Goal: Obtain resource: Download file/media

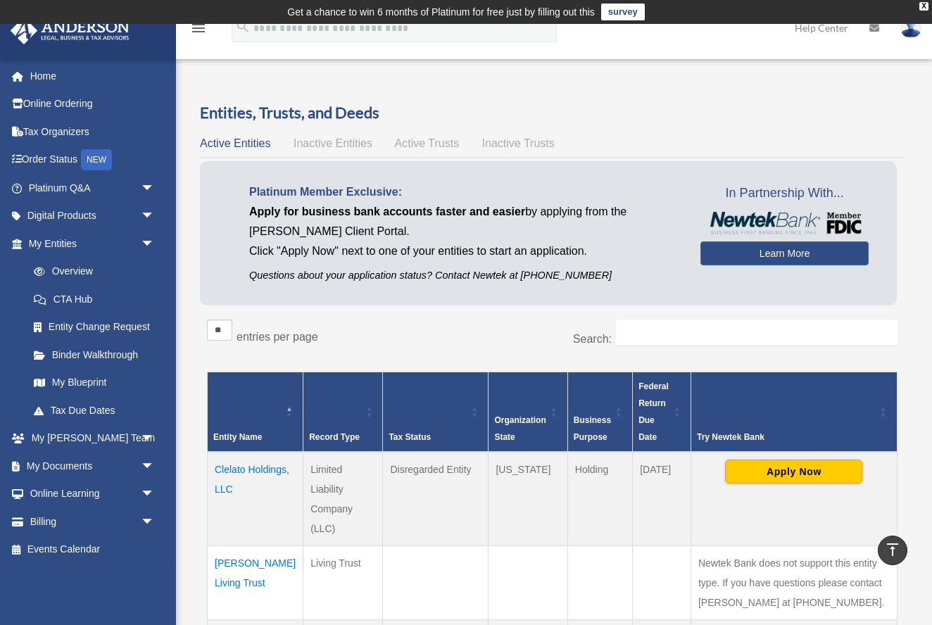
scroll to position [427, 0]
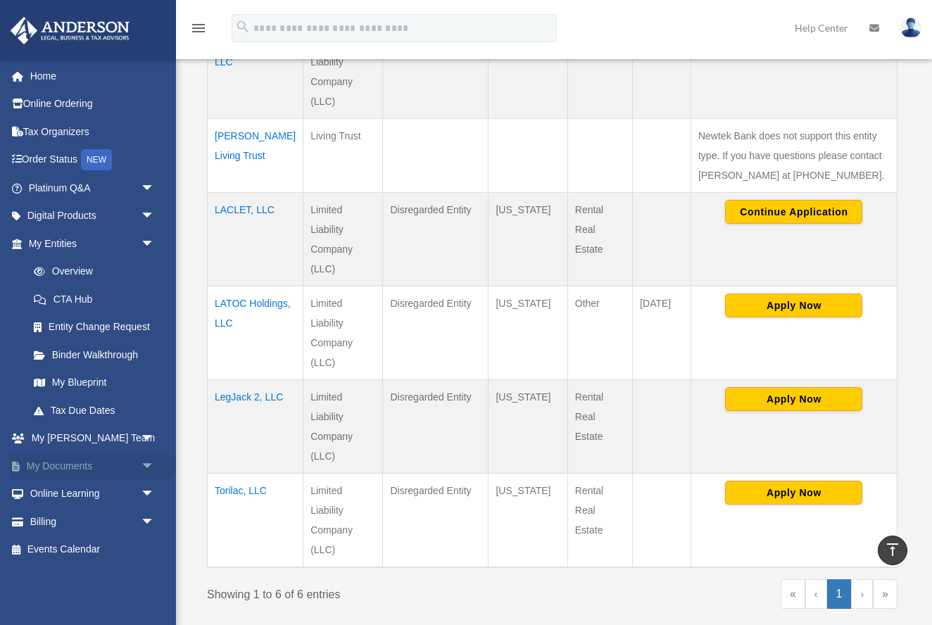
click at [144, 460] on span "arrow_drop_down" at bounding box center [155, 466] width 28 height 29
click at [72, 515] on link "Meeting Minutes" at bounding box center [98, 522] width 156 height 28
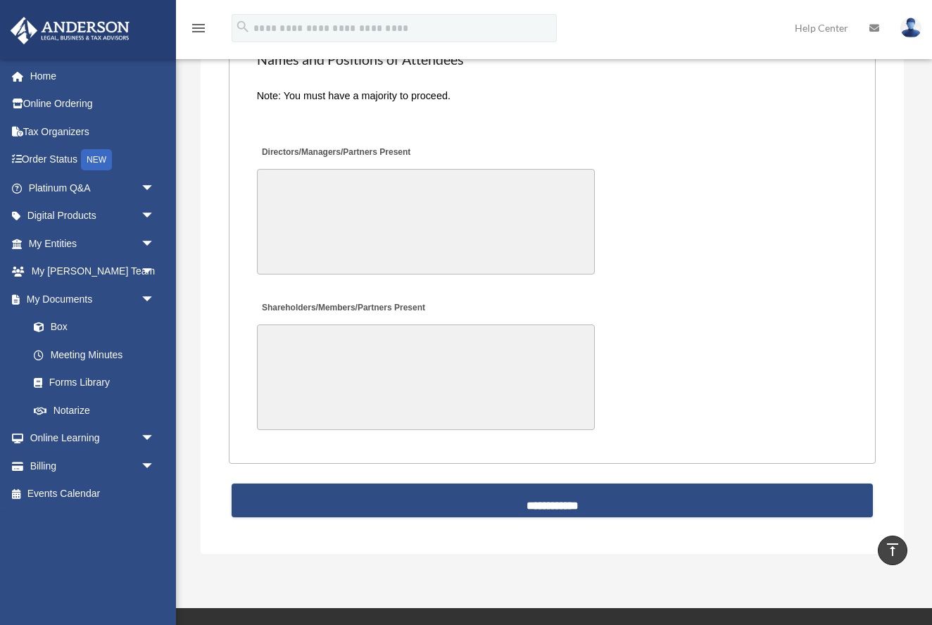
scroll to position [3091, 0]
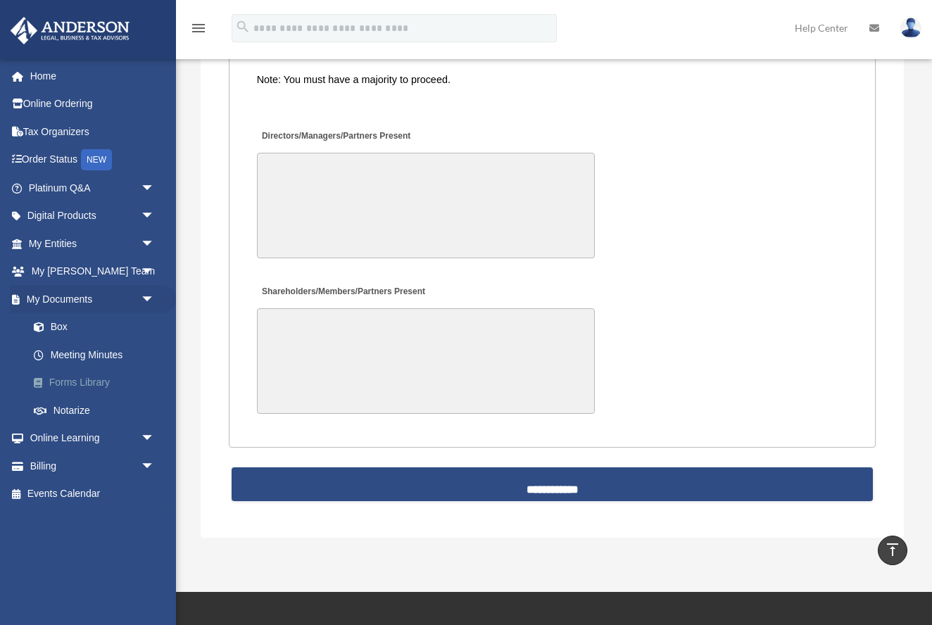
click at [61, 377] on link "Forms Library" at bounding box center [98, 383] width 156 height 28
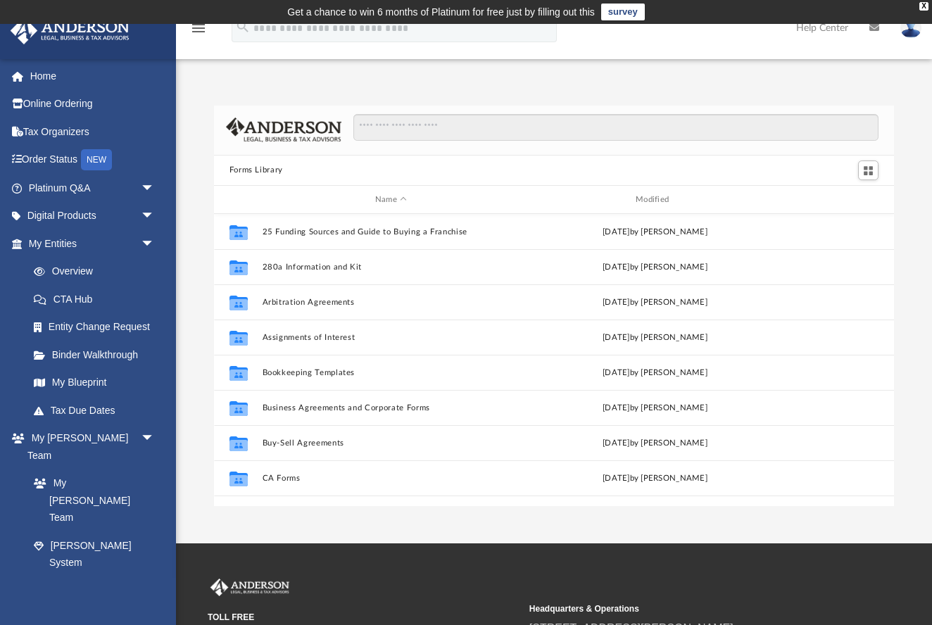
scroll to position [320, 680]
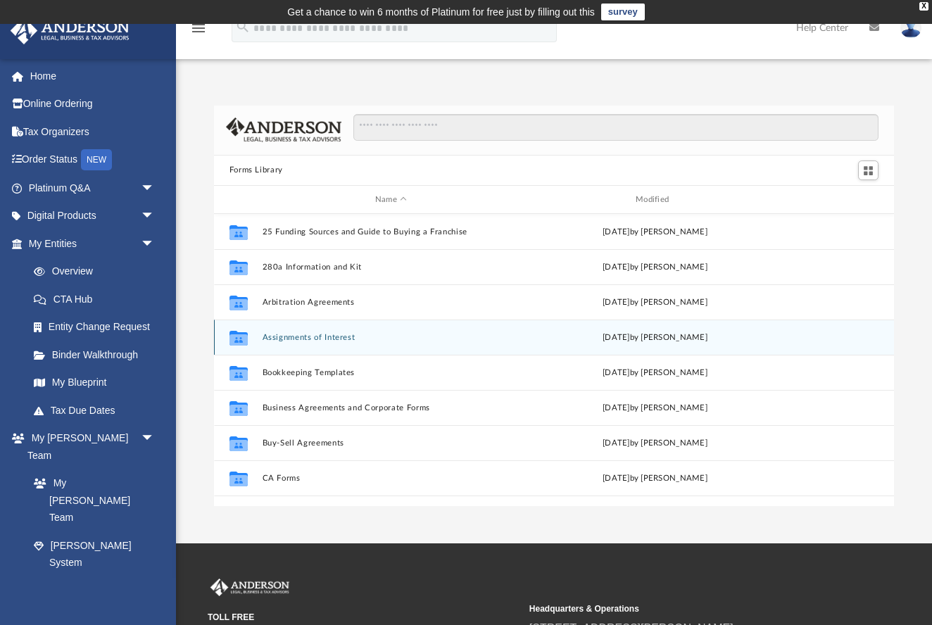
click at [282, 341] on button "Assignments of Interest" at bounding box center [391, 337] width 258 height 9
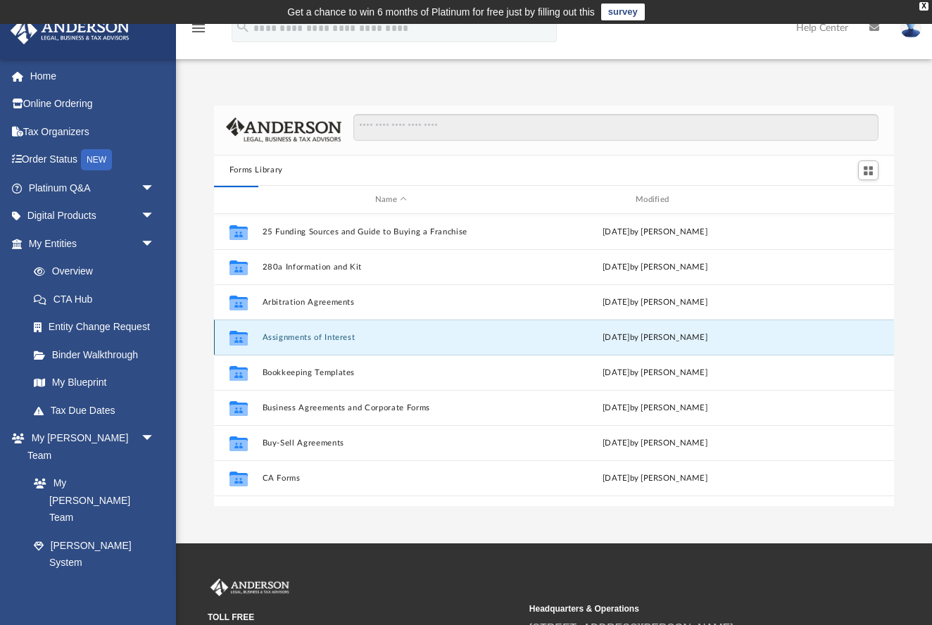
click at [282, 341] on button "Assignments of Interest" at bounding box center [391, 337] width 258 height 9
click at [281, 341] on button "Assignments of Interest" at bounding box center [391, 337] width 258 height 9
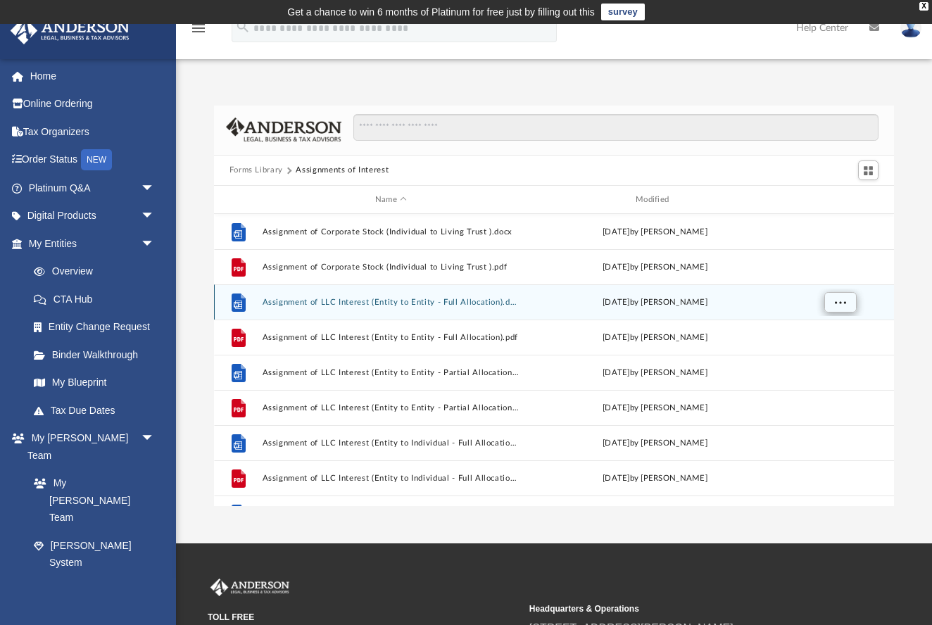
click at [833, 302] on button "More options" at bounding box center [840, 302] width 32 height 21
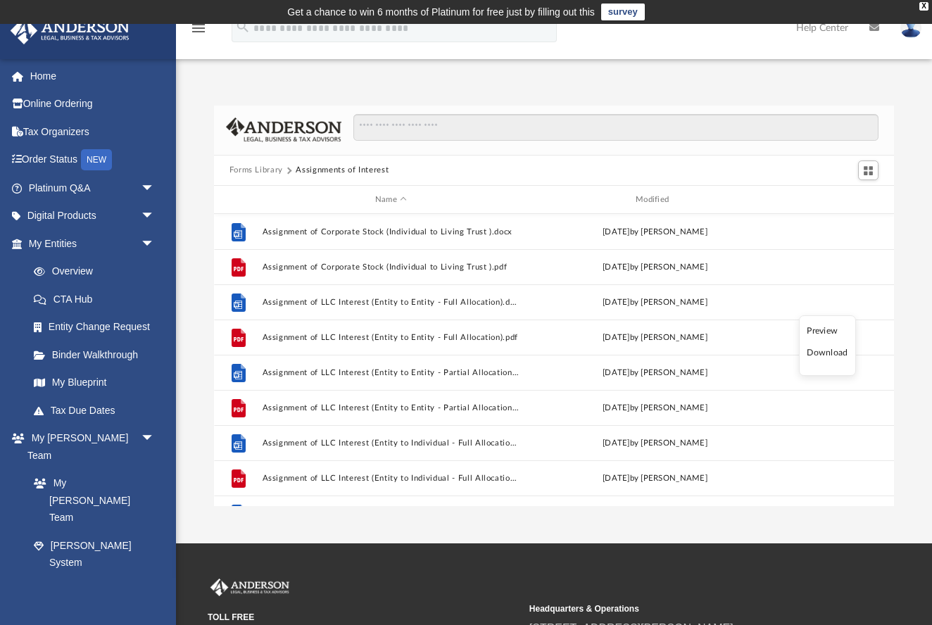
click at [824, 332] on li "Preview" at bounding box center [827, 331] width 41 height 15
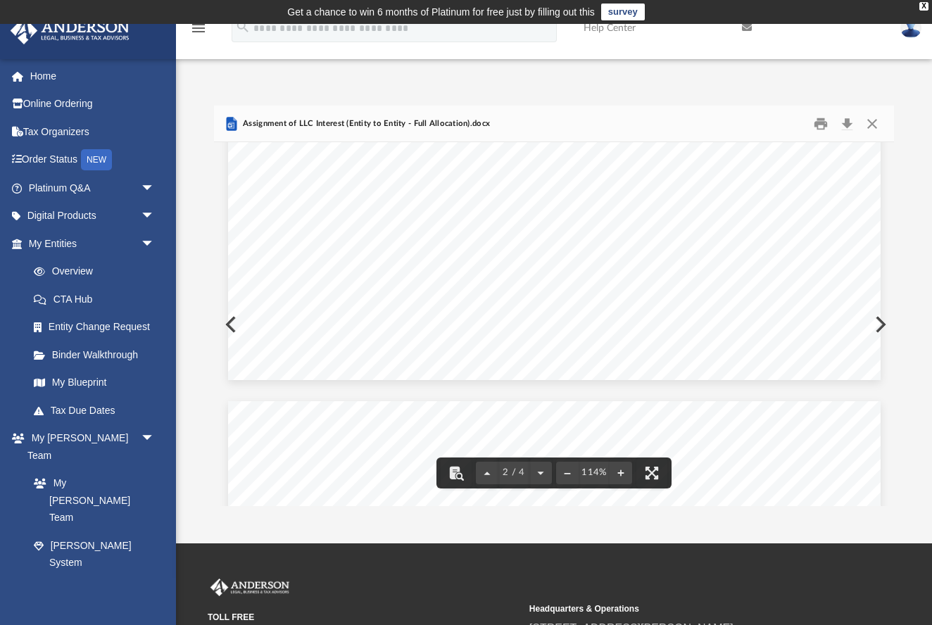
scroll to position [1484, 0]
click at [874, 120] on button "Close" at bounding box center [872, 124] width 25 height 22
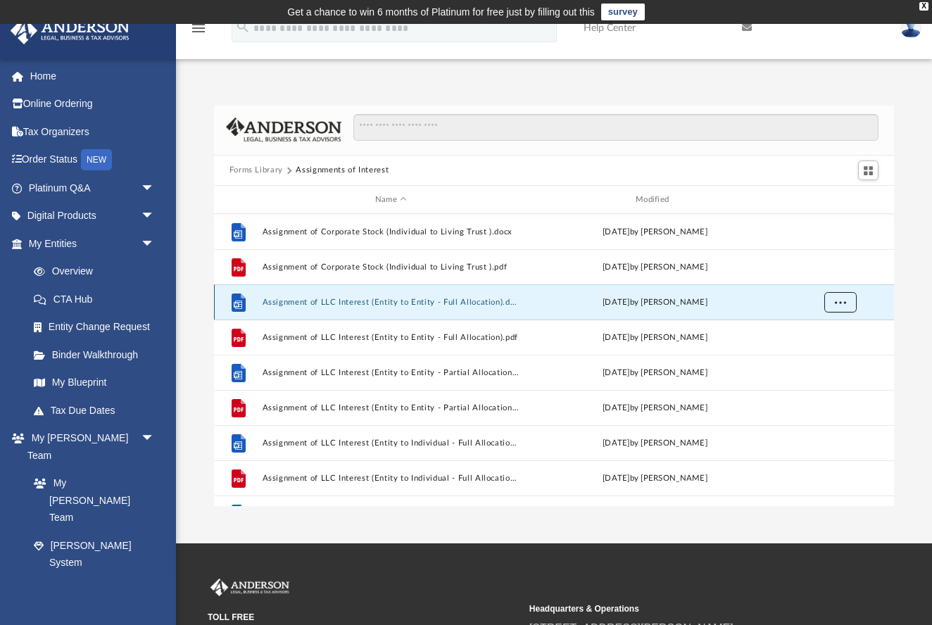
scroll to position [0, 0]
click at [201, 30] on icon "menu" at bounding box center [198, 28] width 17 height 17
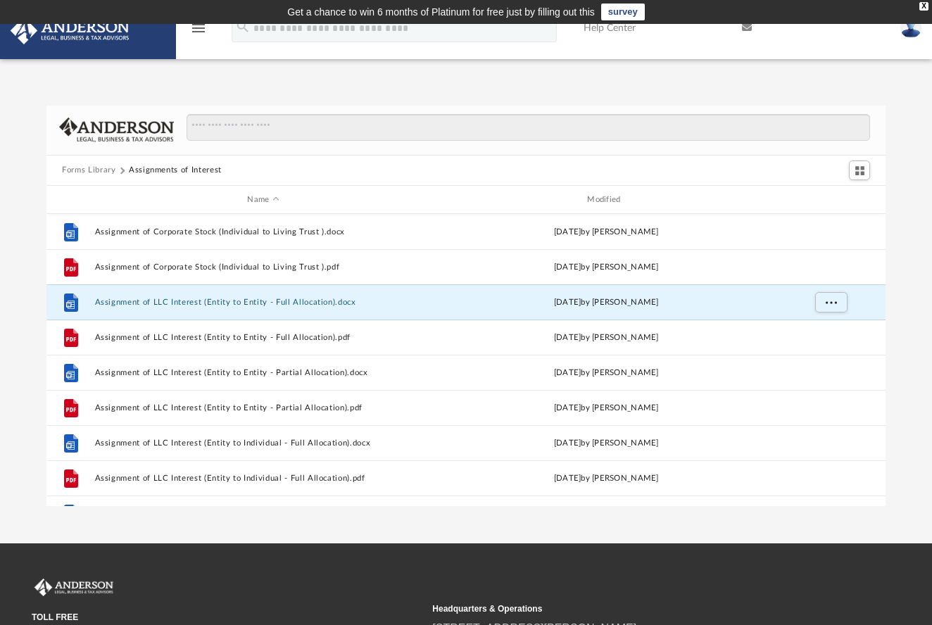
scroll to position [1, 1]
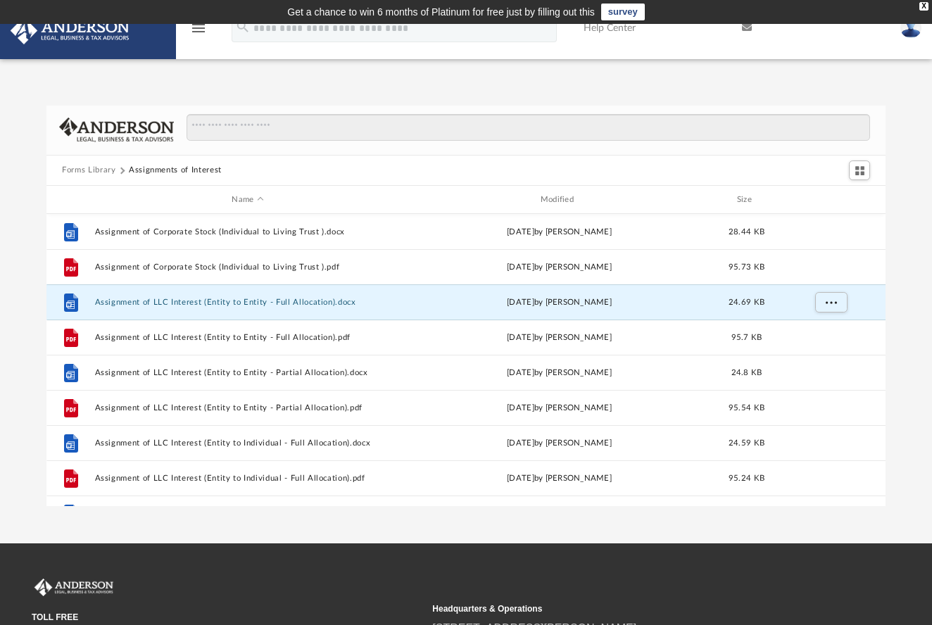
click at [201, 30] on icon "menu" at bounding box center [198, 28] width 17 height 17
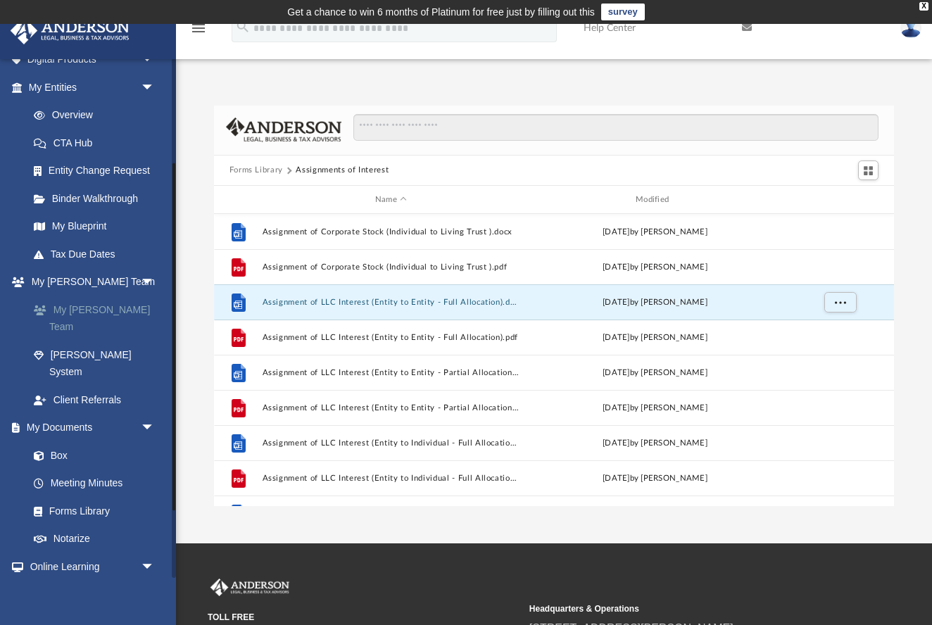
scroll to position [158, 0]
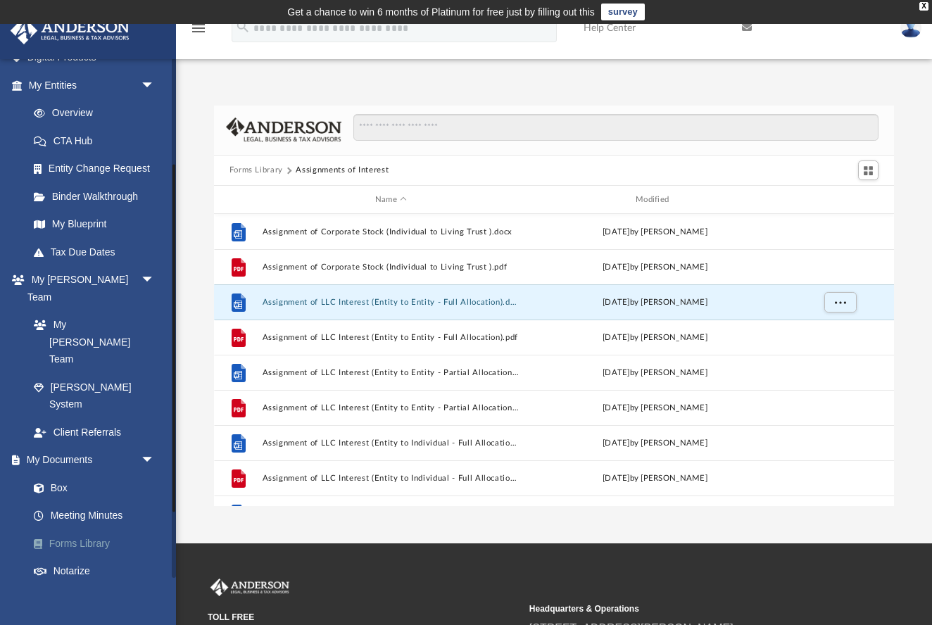
click at [73, 529] on link "Forms Library" at bounding box center [98, 543] width 156 height 28
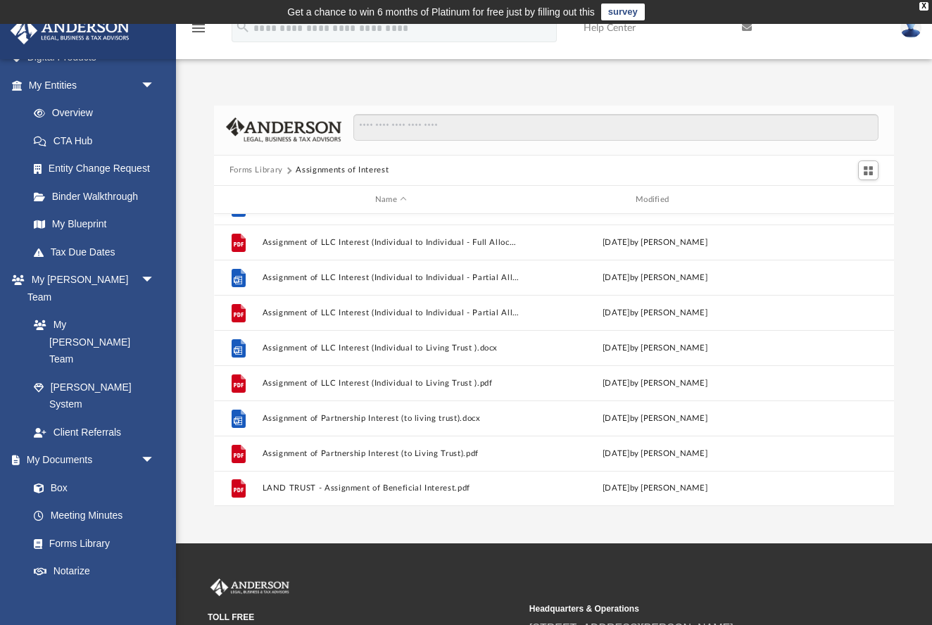
scroll to position [517, 0]
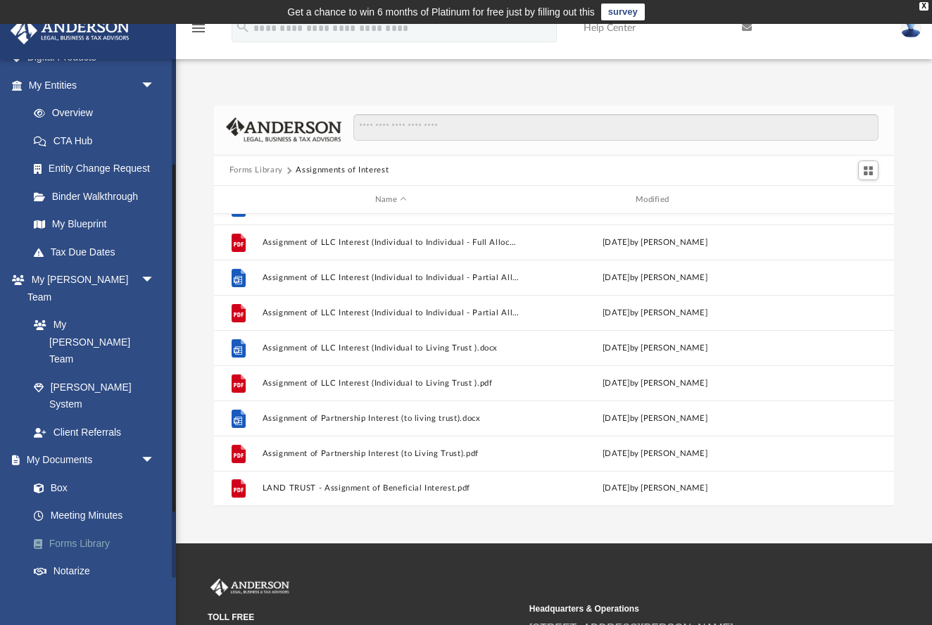
click at [68, 529] on link "Forms Library" at bounding box center [98, 543] width 156 height 28
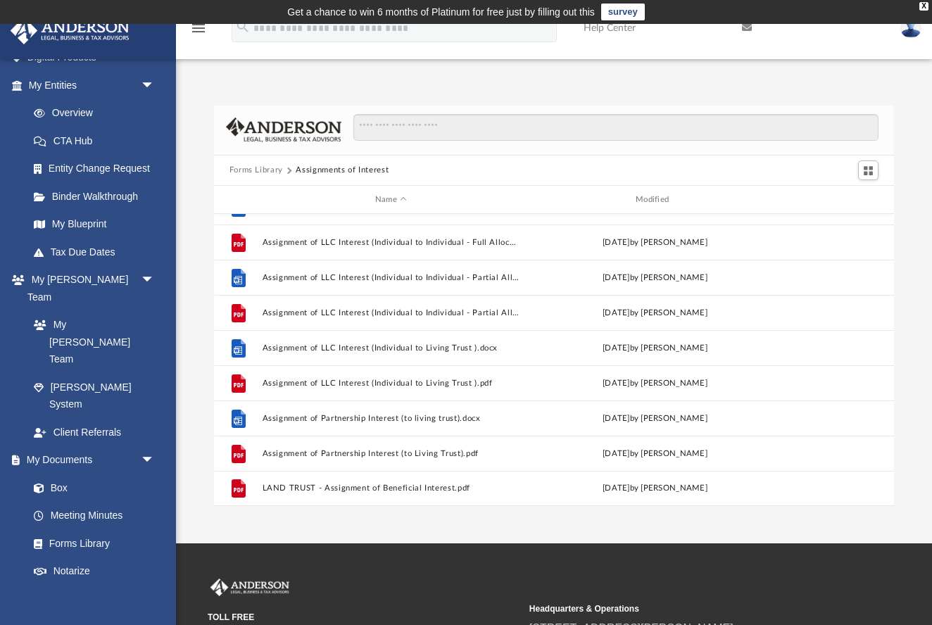
click at [263, 171] on button "Forms Library" at bounding box center [255, 170] width 53 height 13
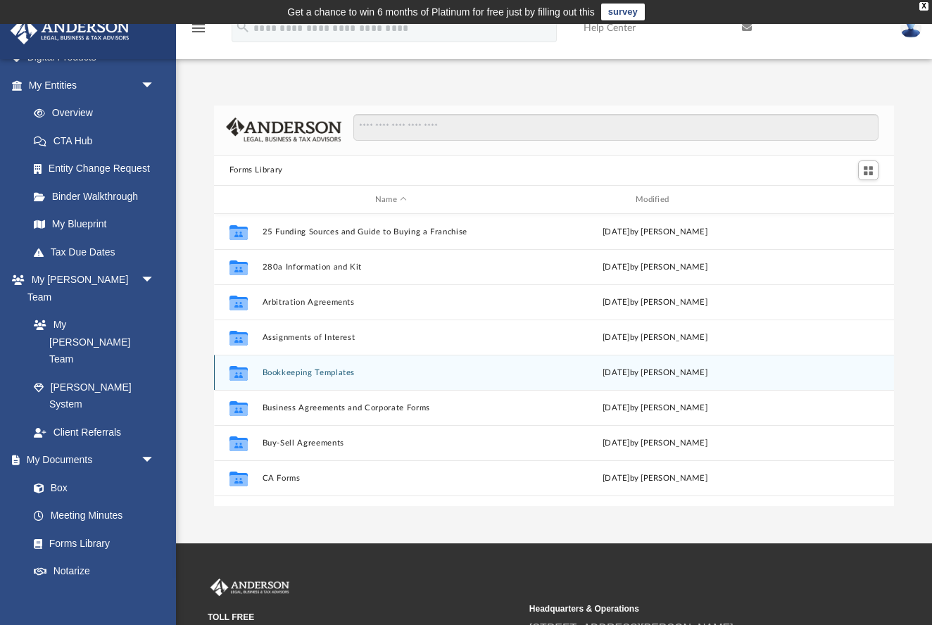
click at [309, 375] on button "Bookkeeping Templates" at bounding box center [391, 372] width 258 height 9
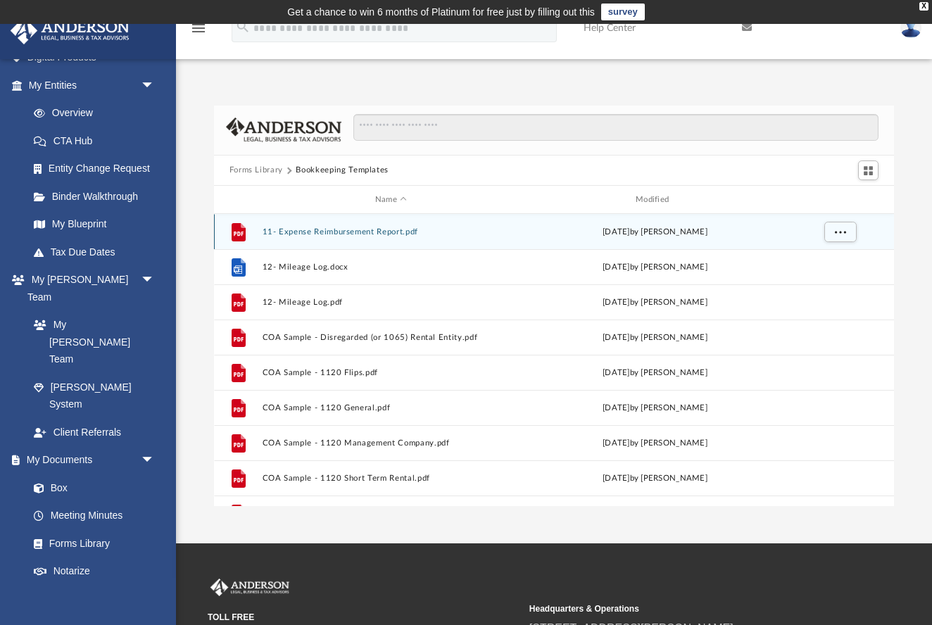
click at [325, 234] on button "11- Expense Reimbursement Report.pdf" at bounding box center [391, 231] width 258 height 9
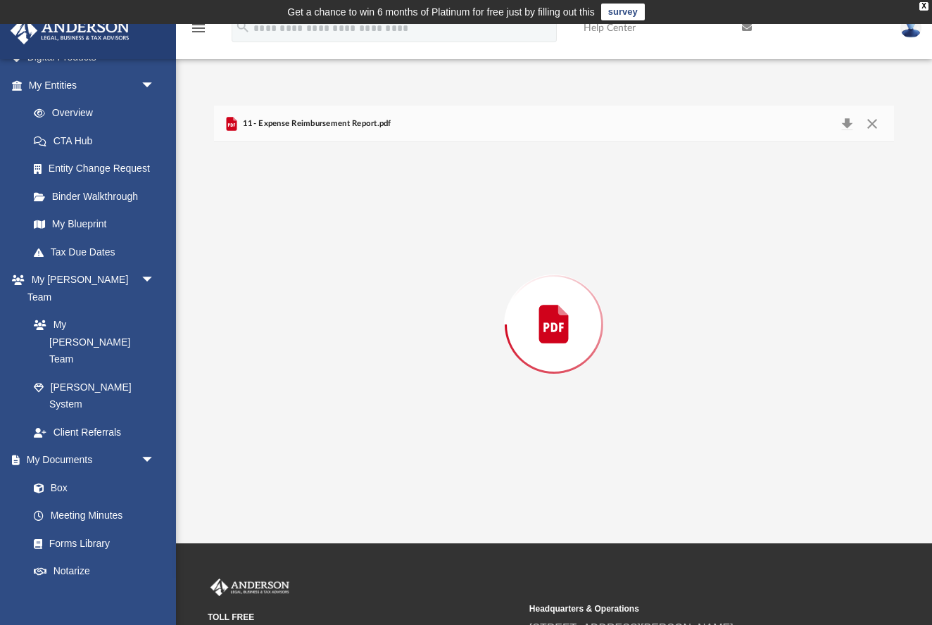
click at [325, 234] on div "Preview" at bounding box center [554, 323] width 681 height 363
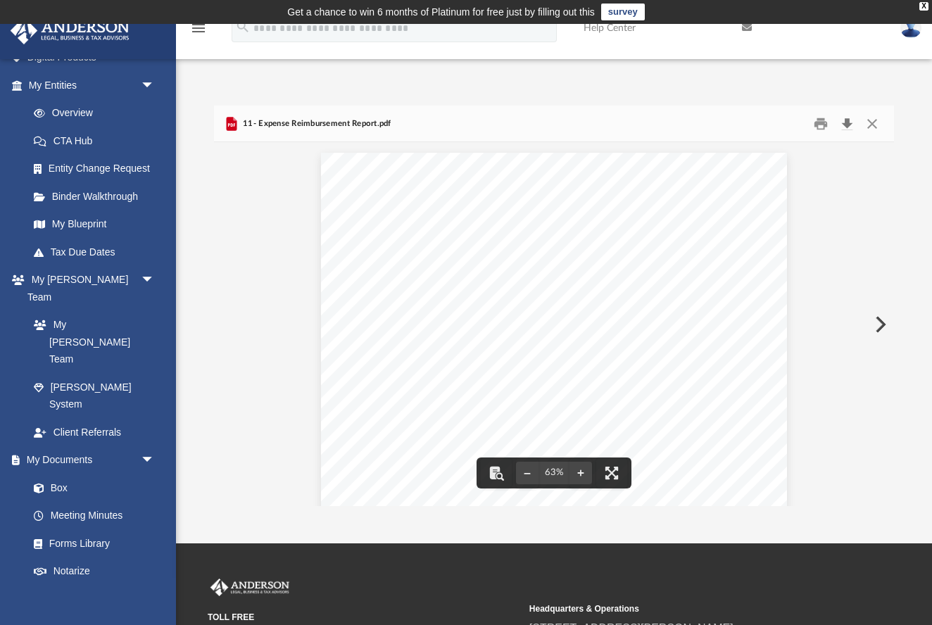
click at [848, 122] on button "Download" at bounding box center [846, 124] width 25 height 22
click at [873, 120] on button "Close" at bounding box center [872, 124] width 25 height 22
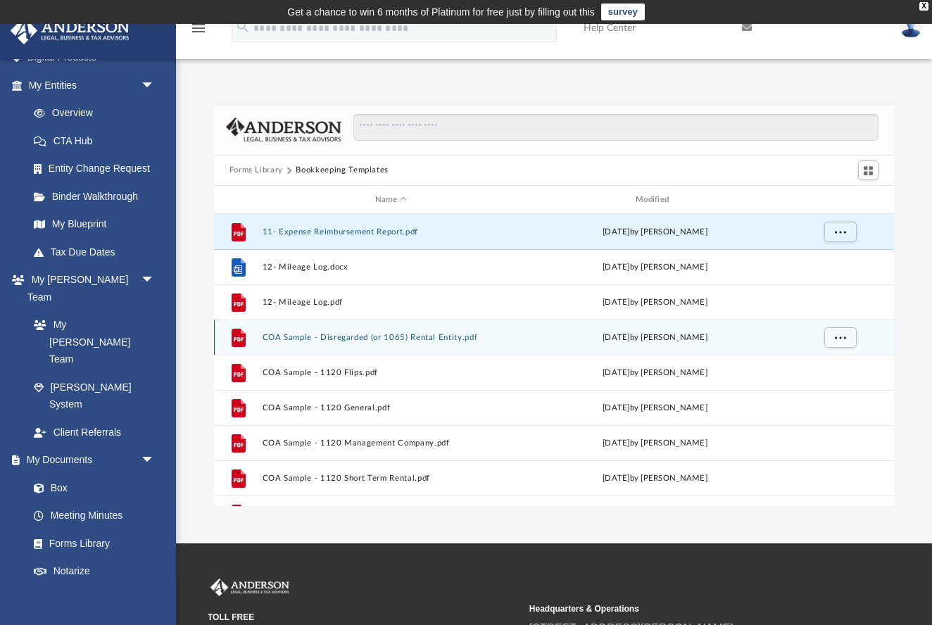
click at [335, 337] on button "COA Sample - Disregarded (or 1065) Rental Entity.pdf" at bounding box center [391, 337] width 258 height 9
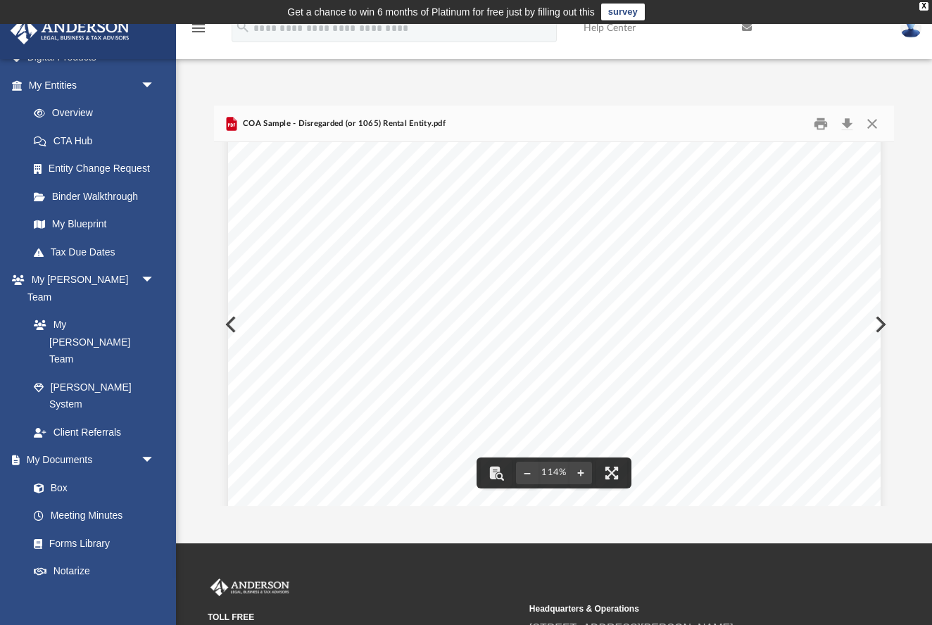
scroll to position [460, 0]
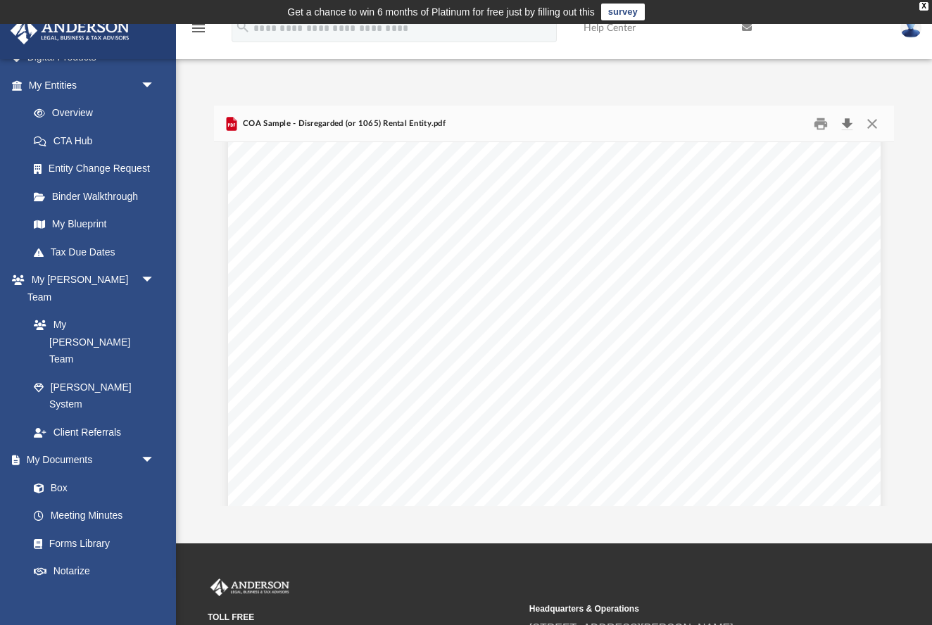
click at [846, 122] on button "Download" at bounding box center [846, 124] width 25 height 22
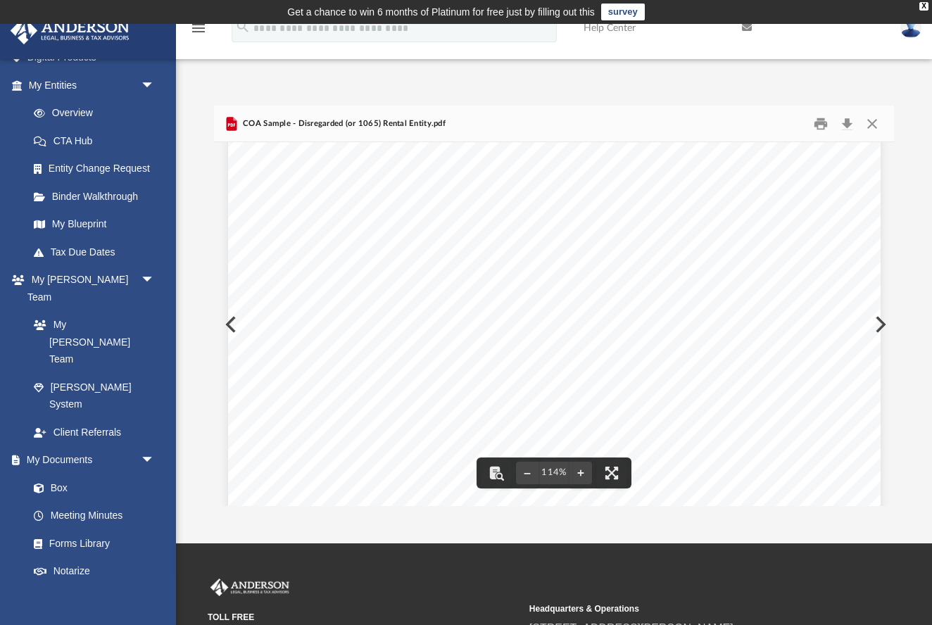
click at [882, 325] on button "Preview" at bounding box center [879, 324] width 31 height 39
click at [881, 322] on button "Preview" at bounding box center [879, 324] width 31 height 39
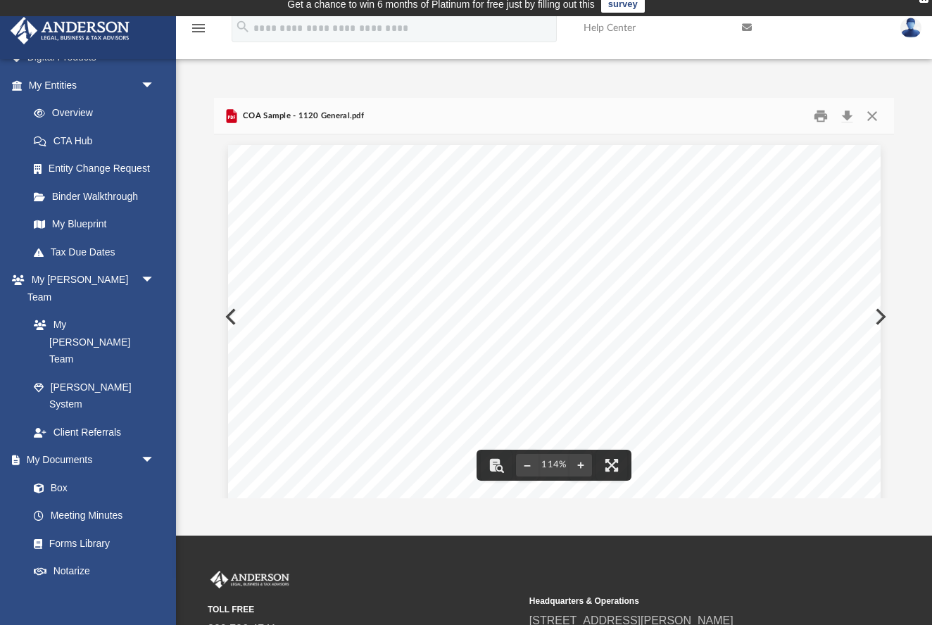
scroll to position [8, 0]
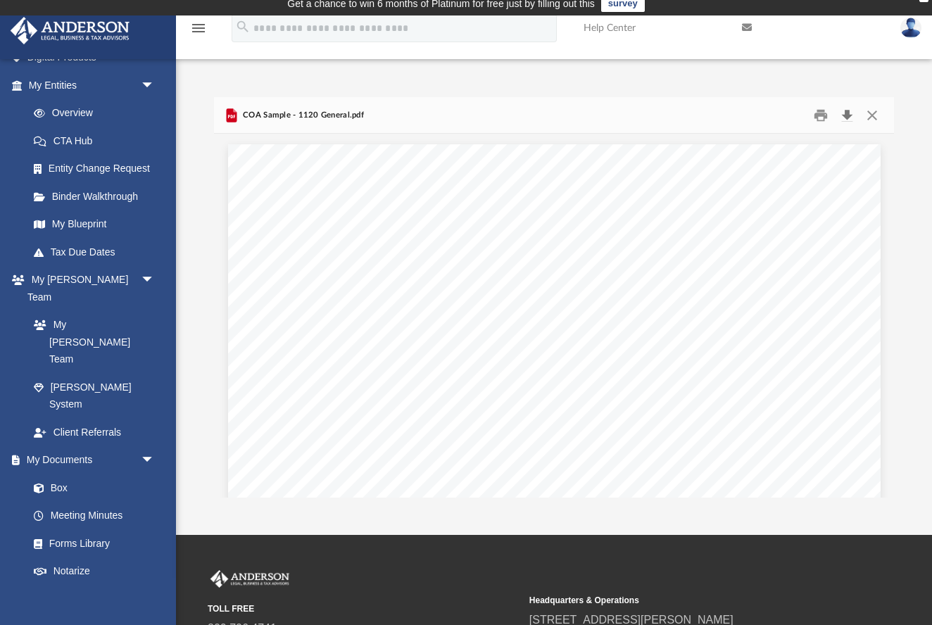
click at [848, 112] on button "Download" at bounding box center [846, 115] width 25 height 22
click at [874, 113] on button "Close" at bounding box center [872, 115] width 25 height 22
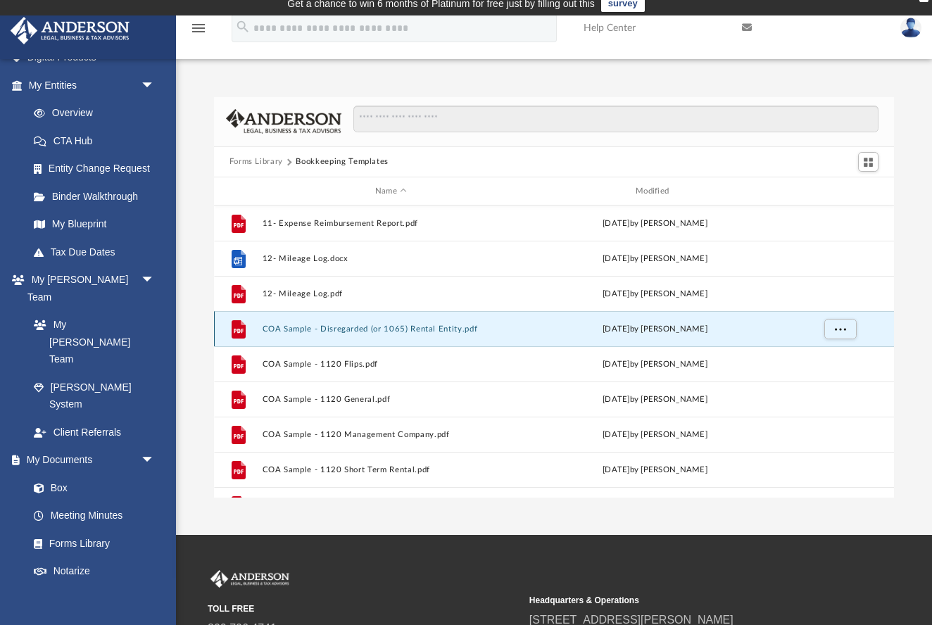
click at [542, 332] on div "Mon Jan 30 2023 by Mary Acree" at bounding box center [655, 329] width 258 height 13
click at [559, 325] on div "Mon Jan 30 2023 by Mary Acree" at bounding box center [655, 329] width 258 height 13
click at [836, 326] on span "More options" at bounding box center [839, 329] width 11 height 8
click at [821, 359] on li "Preview" at bounding box center [827, 358] width 41 height 15
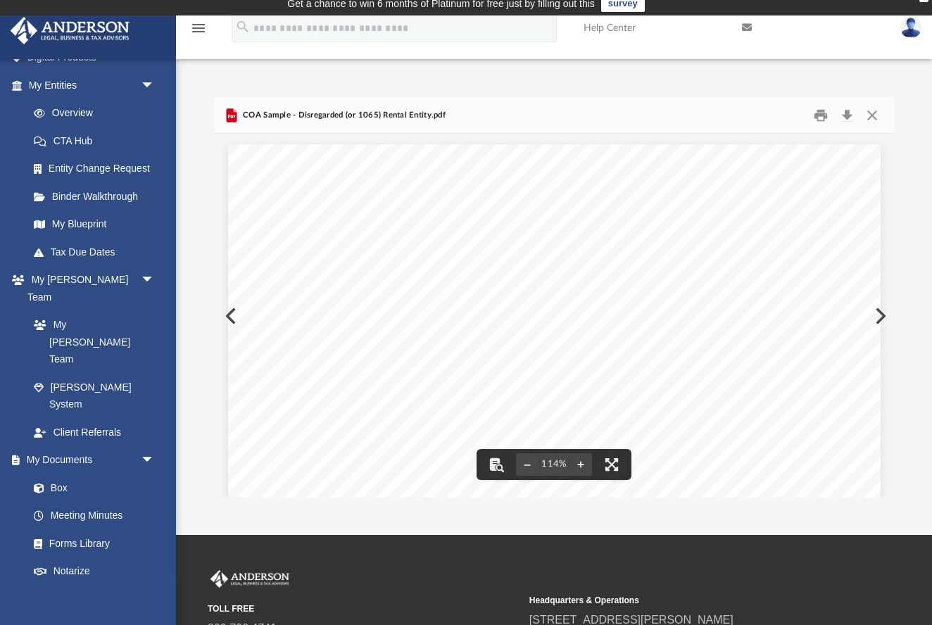
click at [883, 314] on button "Preview" at bounding box center [879, 315] width 31 height 39
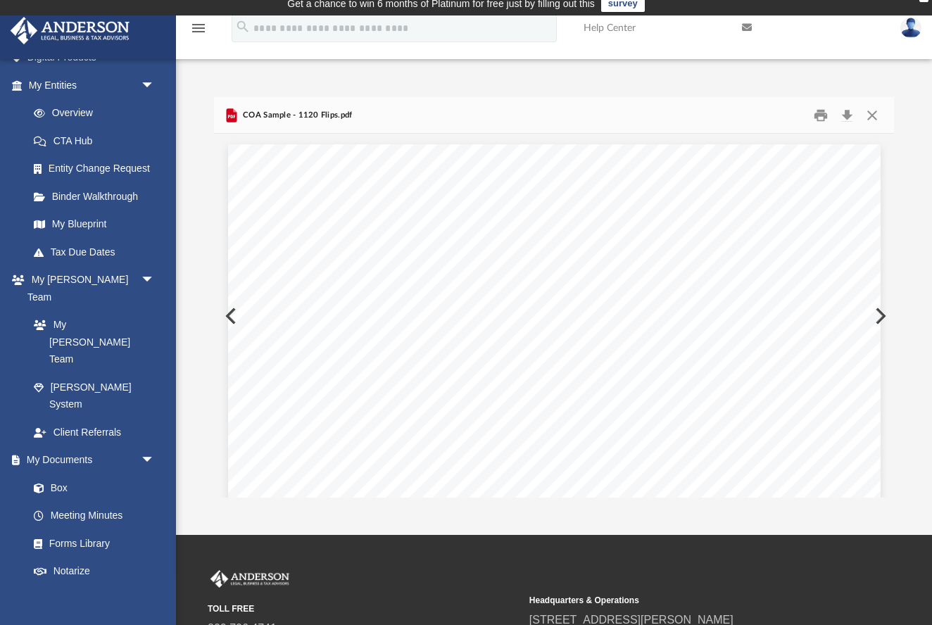
click at [883, 315] on button "Preview" at bounding box center [879, 315] width 31 height 39
click at [882, 315] on button "Preview" at bounding box center [879, 315] width 31 height 39
click at [849, 115] on button "Download" at bounding box center [846, 115] width 25 height 22
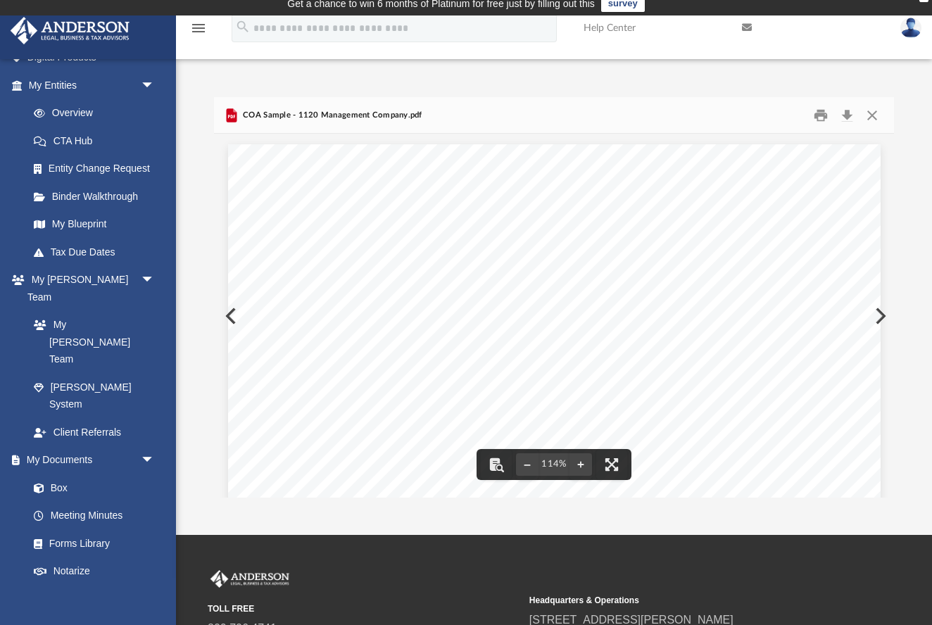
click at [878, 312] on div "Chart of Accounts (Sample) 1120 Management Company 1 Account Name QBD Type QBO …" at bounding box center [554, 566] width 653 height 845
click at [882, 313] on button "Preview" at bounding box center [879, 315] width 31 height 39
click at [845, 113] on button "Download" at bounding box center [846, 115] width 25 height 22
click at [884, 315] on button "Preview" at bounding box center [879, 315] width 31 height 39
click at [877, 314] on div "Chart of Accounts (Sample) 1120 Trade 1 Account Name QBD Type QBO Type QBO Deta…" at bounding box center [554, 566] width 653 height 845
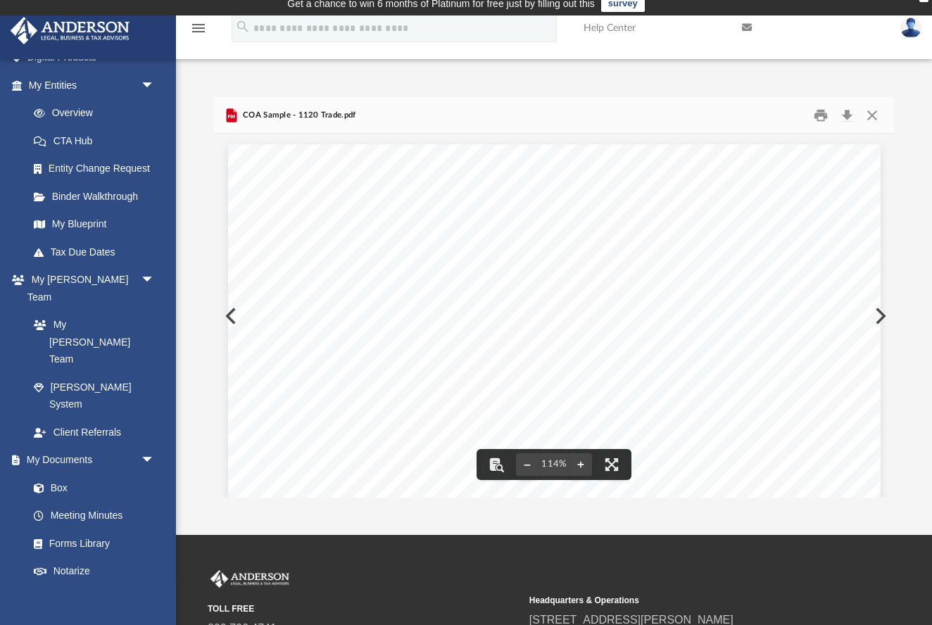
click at [881, 315] on button "Preview" at bounding box center [879, 315] width 31 height 39
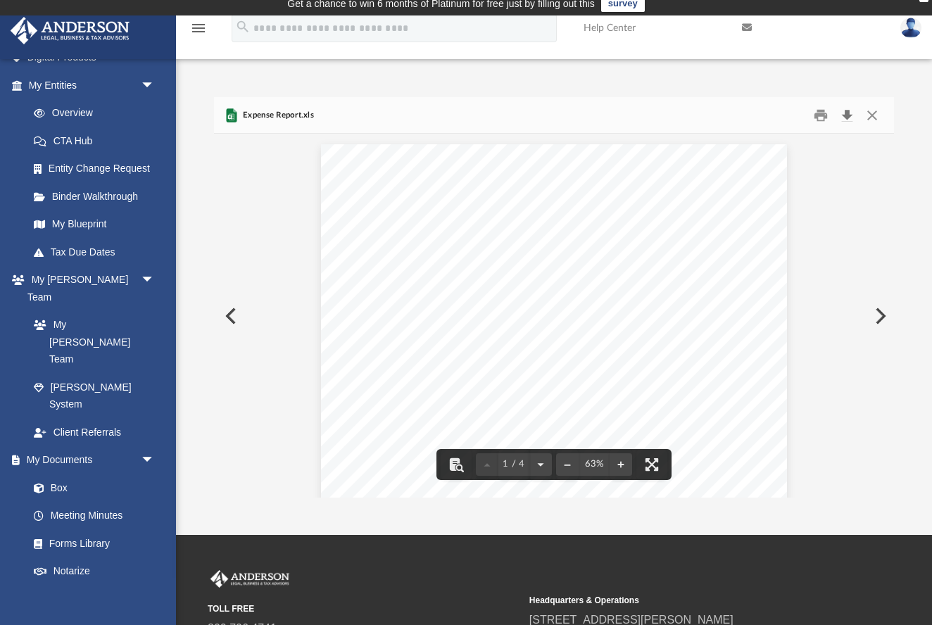
click at [848, 114] on button "Download" at bounding box center [846, 115] width 25 height 22
click at [879, 314] on button "Preview" at bounding box center [879, 315] width 31 height 39
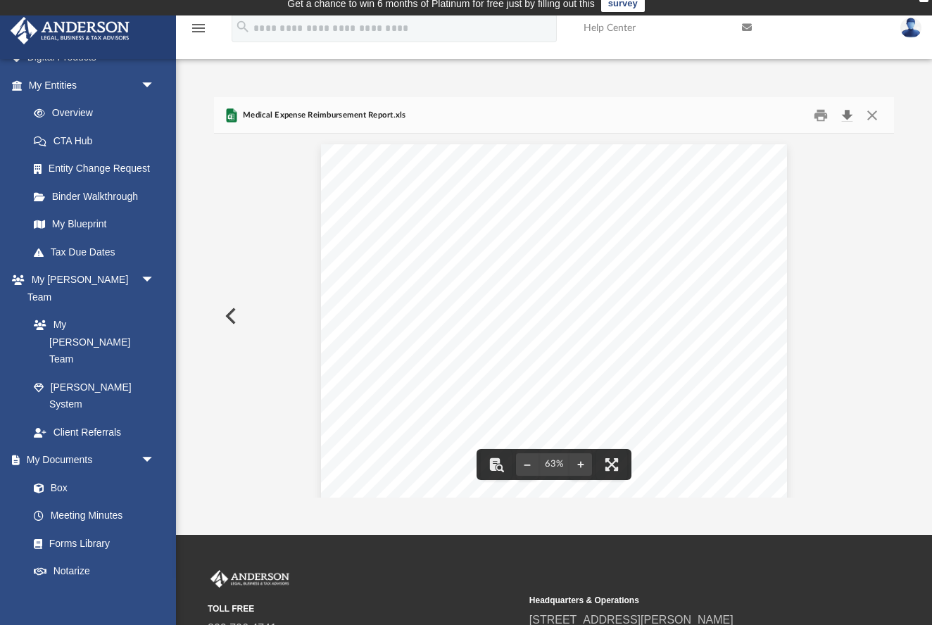
click at [846, 113] on button "Download" at bounding box center [846, 115] width 25 height 22
click at [860, 317] on div "Expense Reimbursement Report Medical Expense Reimbursement Request PURPOSE: OFF…" at bounding box center [554, 324] width 681 height 381
click at [737, 291] on div "Expense Reimbursement Report Medical Expense Reimbursement Request PURPOSE: OFF…" at bounding box center [553, 324] width 465 height 360
click at [880, 302] on div "Expense Reimbursement Report Medical Expense Reimbursement Request PURPOSE: OFF…" at bounding box center [554, 324] width 681 height 381
click at [873, 113] on button "Close" at bounding box center [872, 115] width 25 height 22
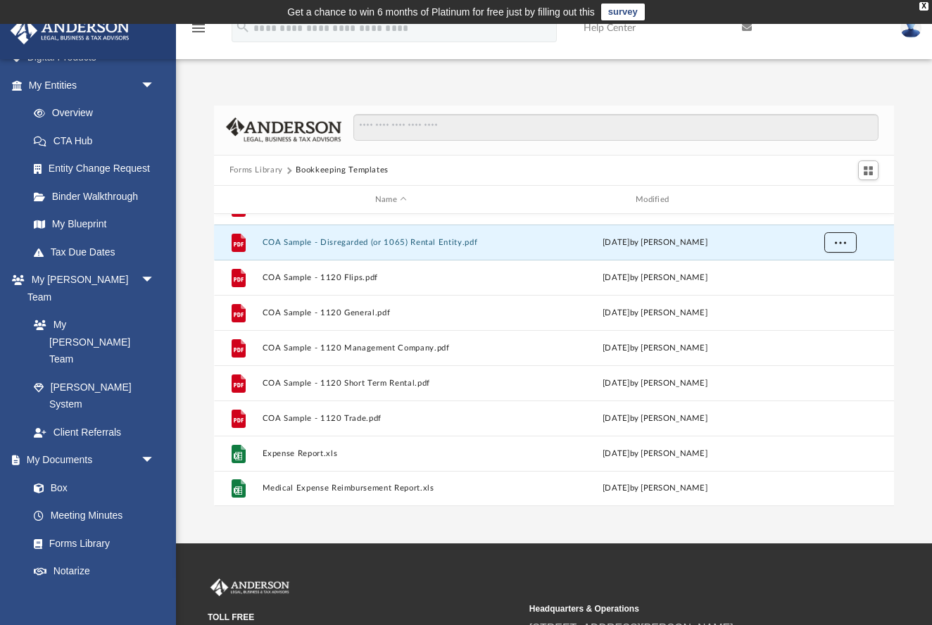
scroll to position [0, 0]
click at [258, 170] on button "Forms Library" at bounding box center [255, 170] width 53 height 13
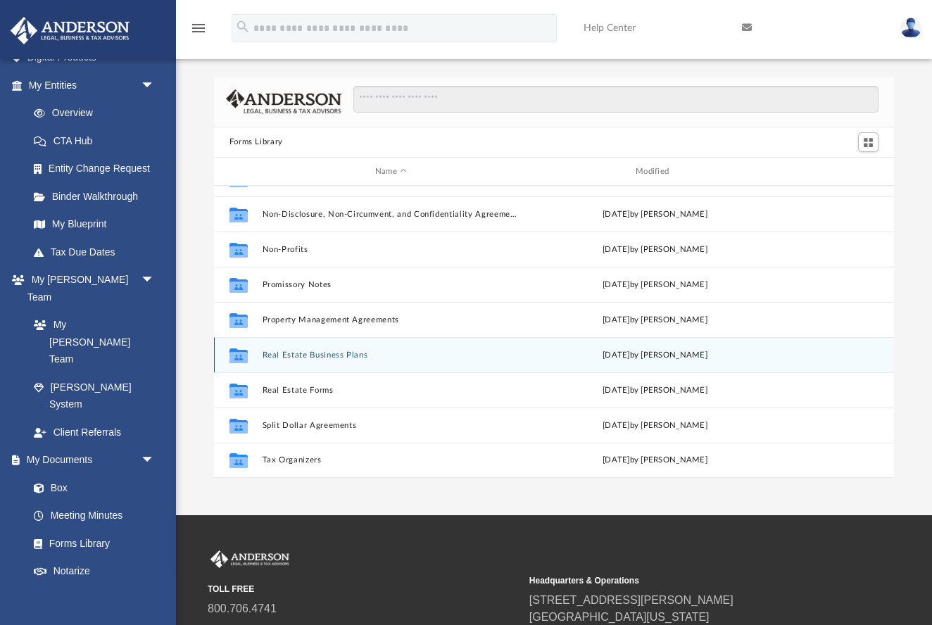
scroll to position [34, 0]
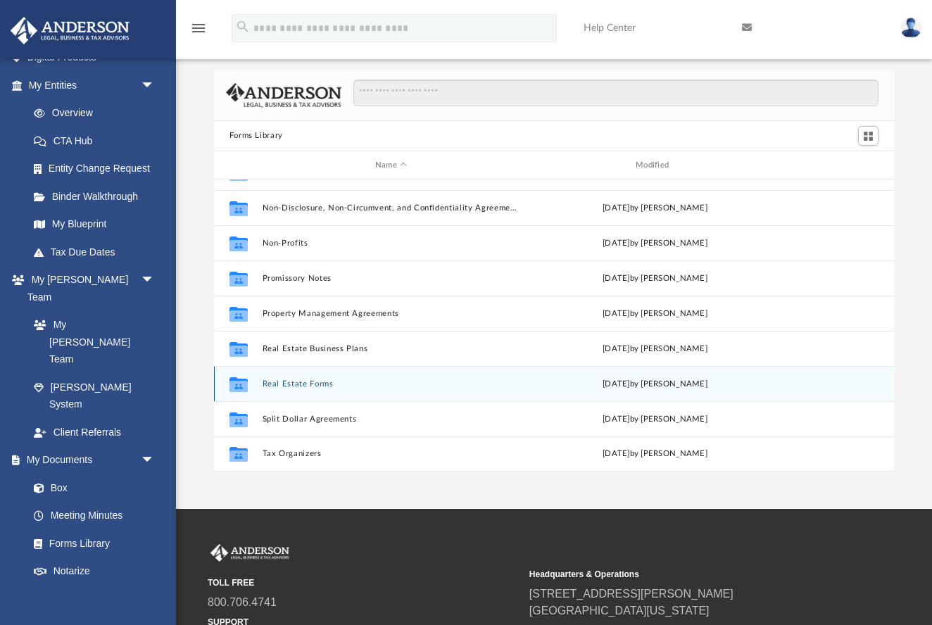
click at [289, 386] on button "Real Estate Forms" at bounding box center [391, 383] width 258 height 9
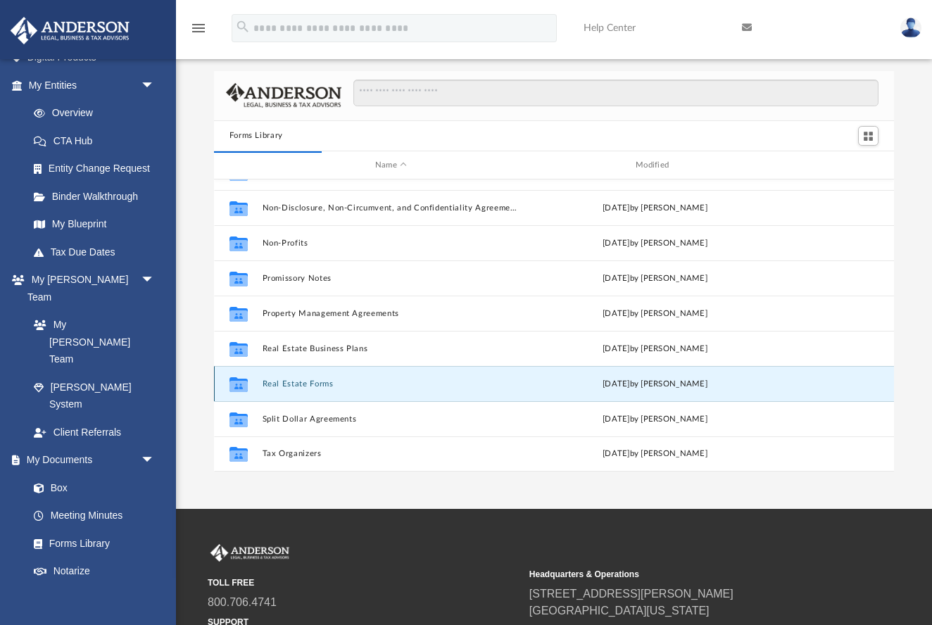
click at [289, 386] on button "Real Estate Forms" at bounding box center [391, 383] width 258 height 9
click at [236, 386] on icon "grid" at bounding box center [238, 386] width 18 height 11
click at [851, 383] on div "Collaborated Folder Real Estate Forms Mon Sep 11 2023 by Mary Acree" at bounding box center [554, 383] width 681 height 35
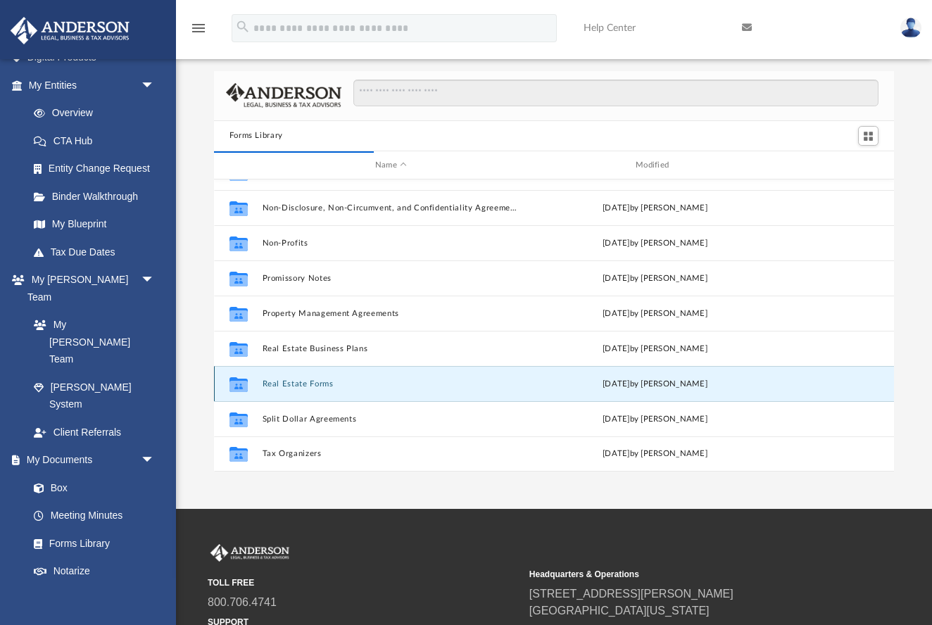
click at [851, 383] on div "Collaborated Folder Real Estate Forms Mon Sep 11 2023 by Mary Acree" at bounding box center [554, 383] width 681 height 35
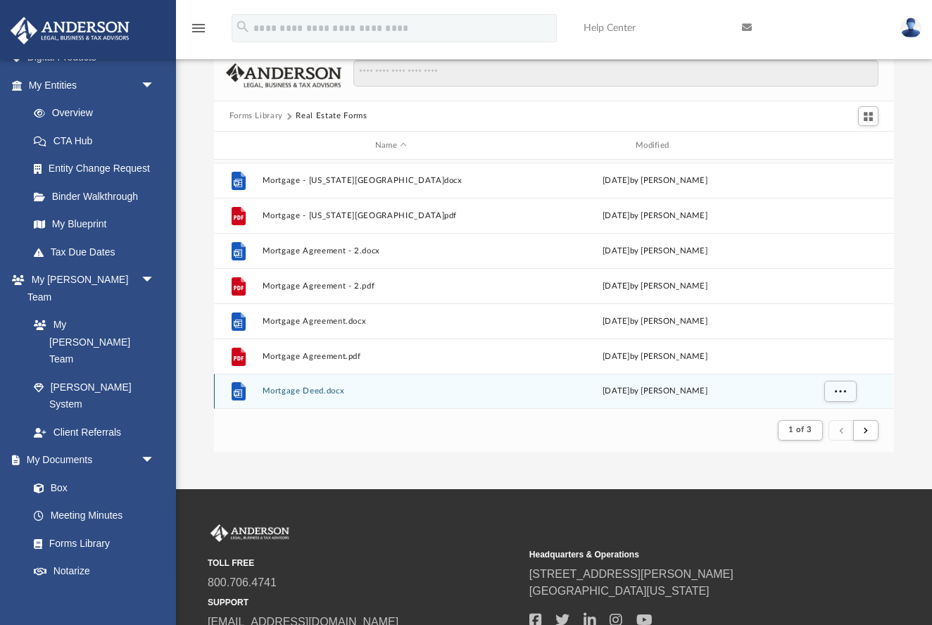
scroll to position [53, 0]
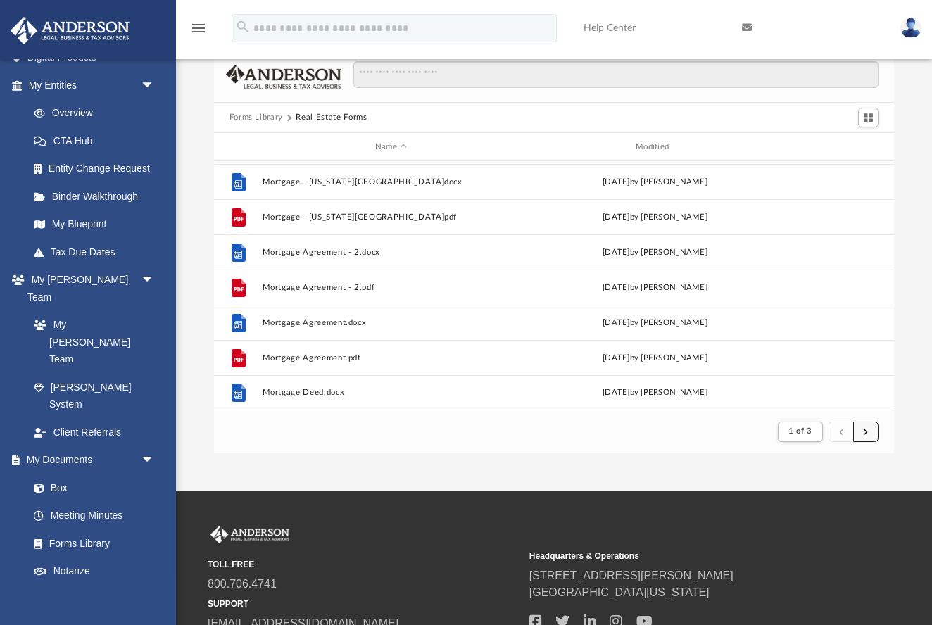
click at [864, 428] on span "submit" at bounding box center [866, 431] width 4 height 8
